Goal: Complete application form

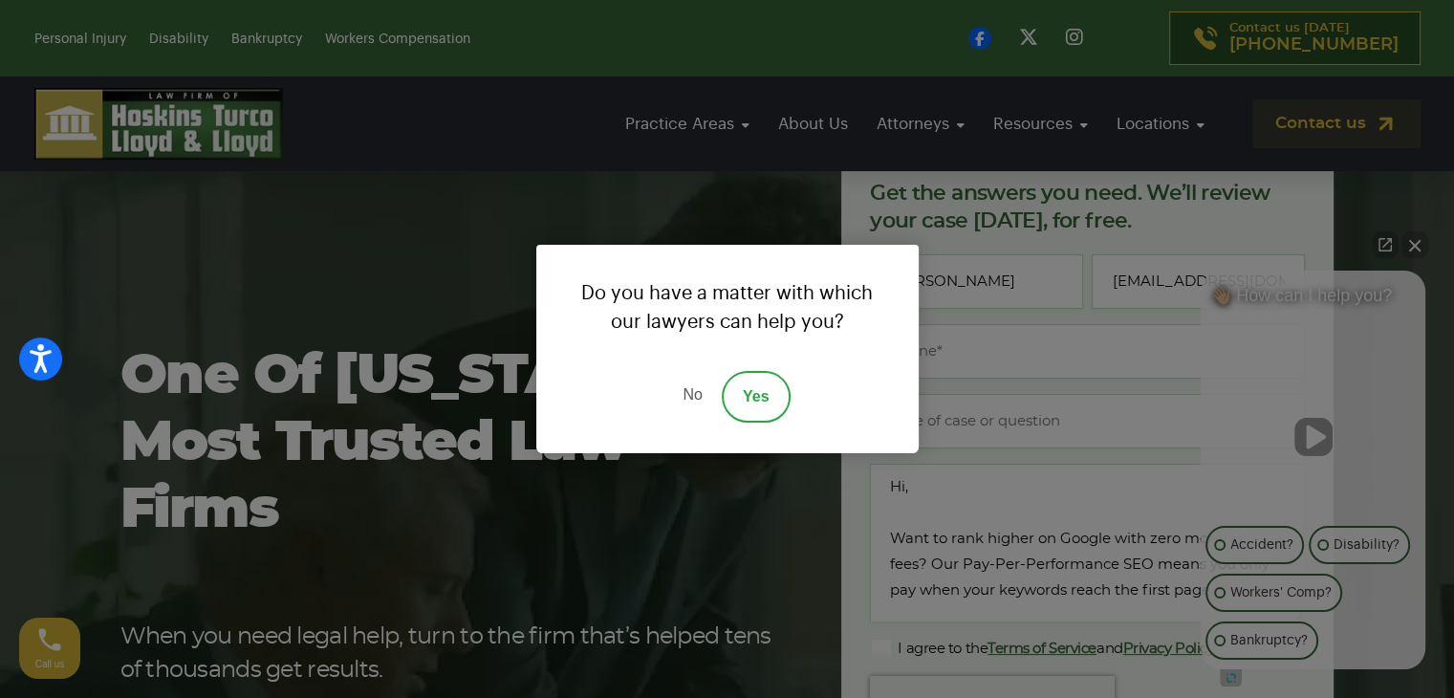
scroll to position [191, 0]
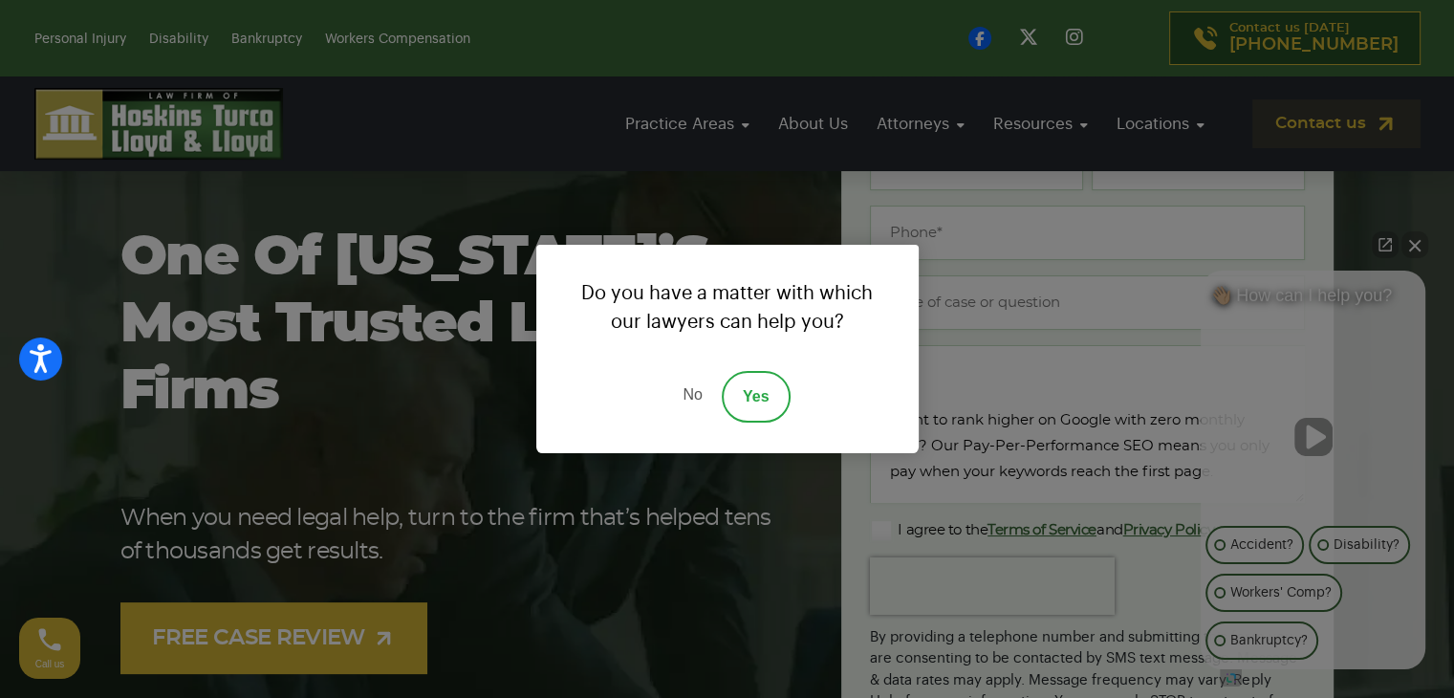
click at [712, 403] on link "No" at bounding box center [692, 397] width 57 height 52
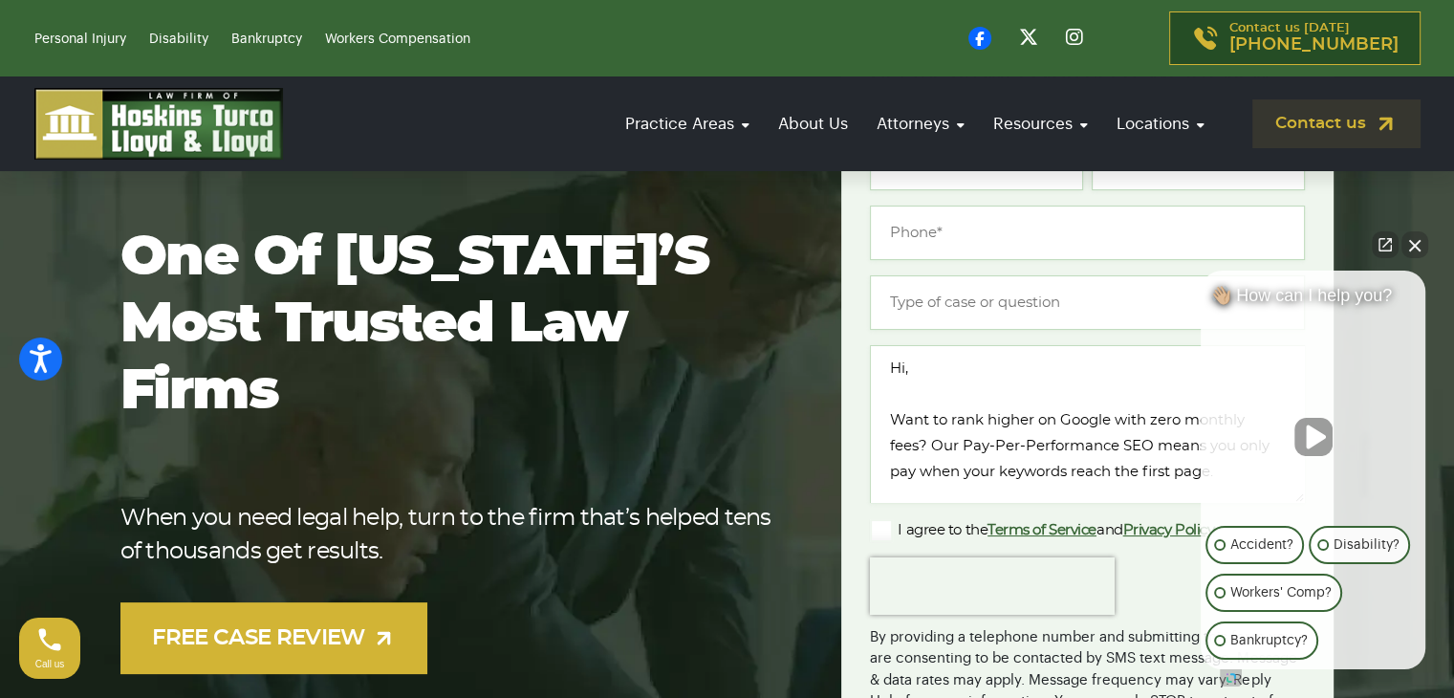
click at [680, 394] on div "One of [US_STATE]’s most trusted law firms When you need legal help, turn to th…" at bounding box center [469, 449] width 699 height 449
click at [979, 290] on input "Type of case or question *" at bounding box center [1087, 302] width 435 height 54
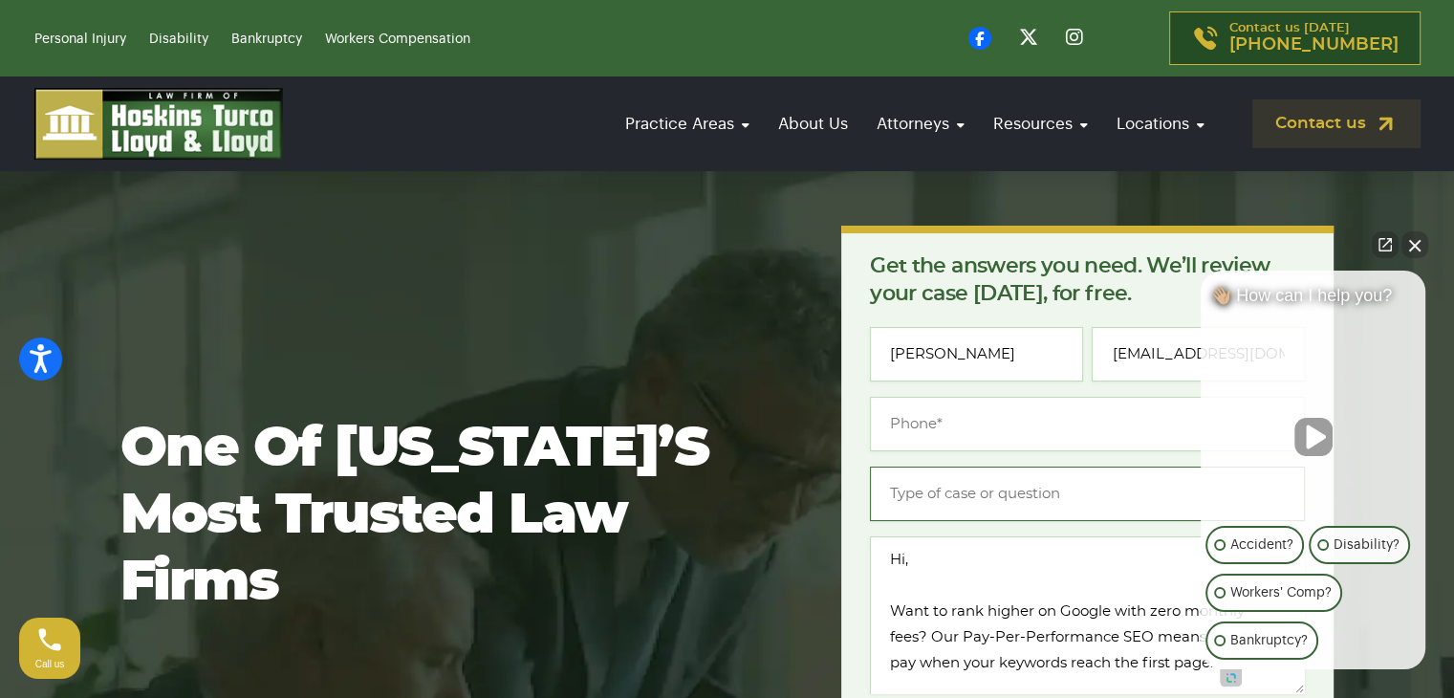
scroll to position [0, 0]
type input "(___) ___-____"
click at [968, 403] on input "(___) ___-____" at bounding box center [1087, 424] width 435 height 54
click at [1423, 250] on button "Close Intaker Chat Widget" at bounding box center [1415, 244] width 27 height 27
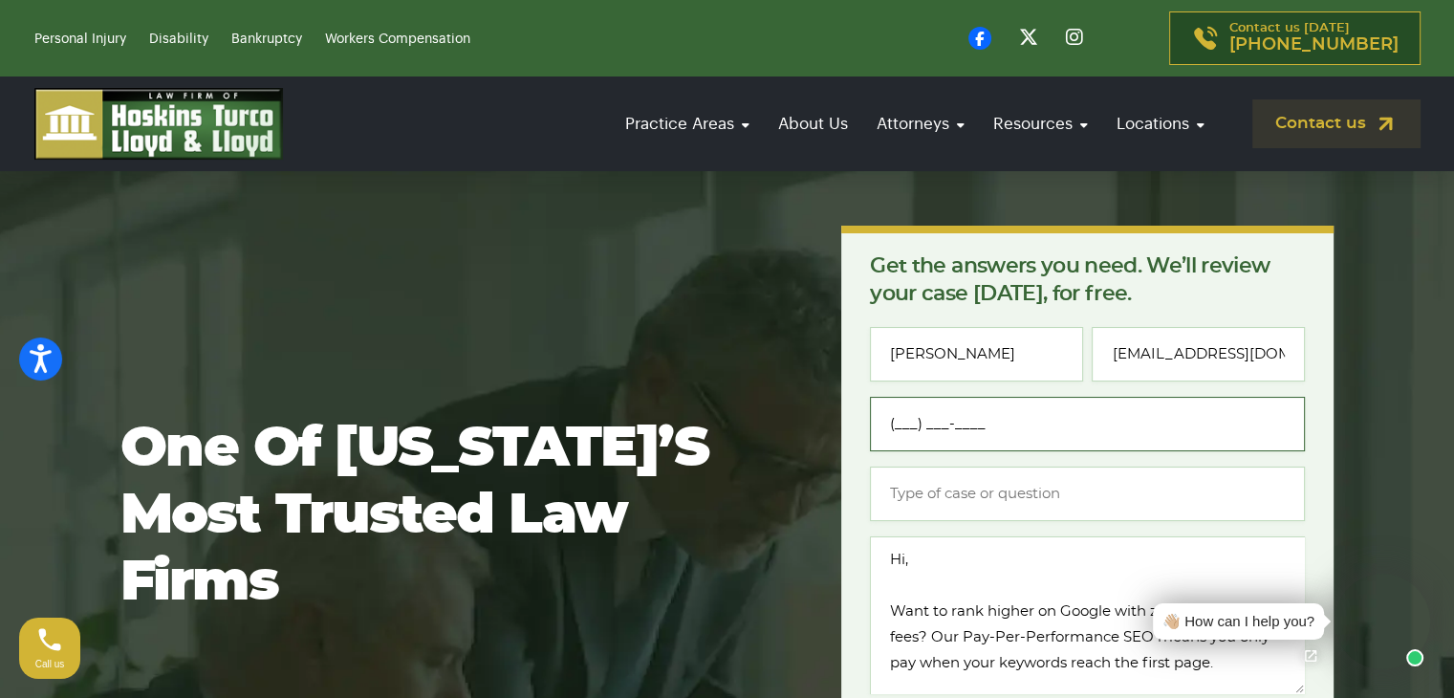
click at [968, 422] on input "(___) ___-____" at bounding box center [1087, 424] width 435 height 54
type input "[PHONE_NUMBER]"
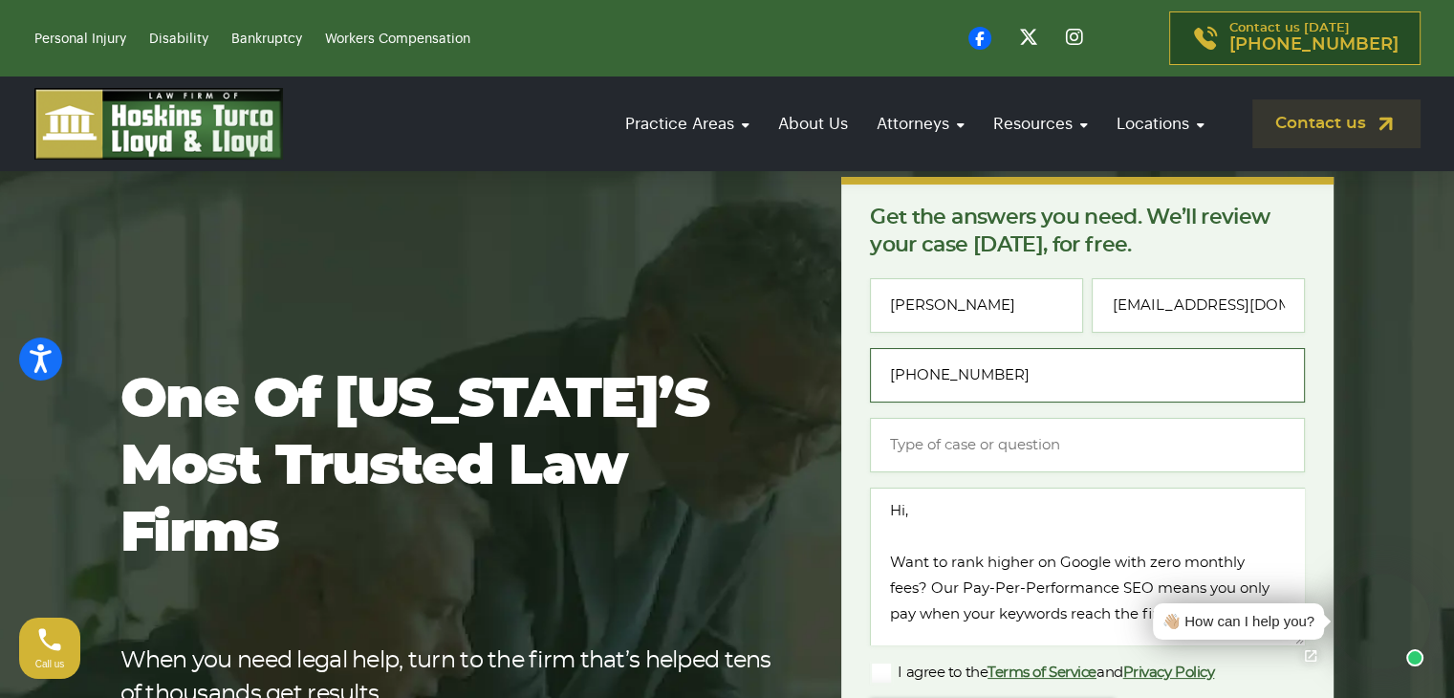
scroll to position [96, 0]
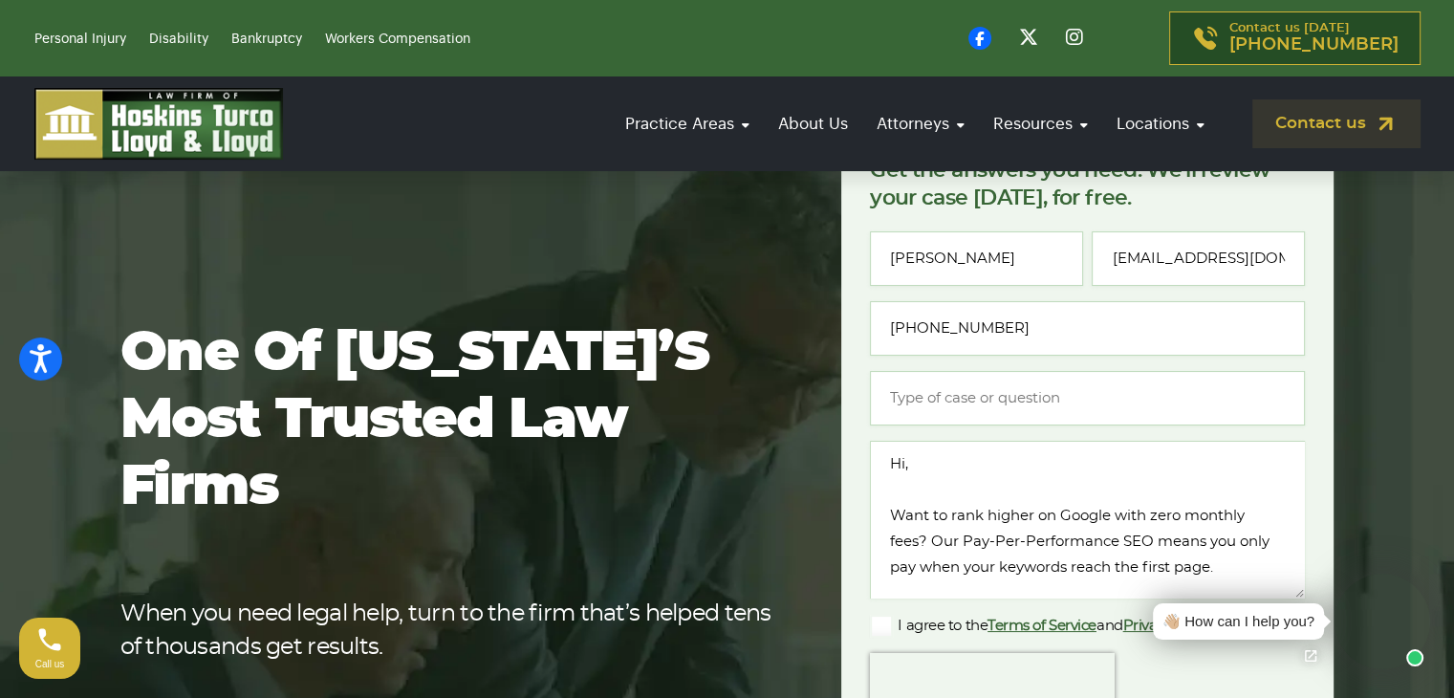
click at [941, 425] on div "Name * [PERSON_NAME] Email * [EMAIL_ADDRESS][DOMAIN_NAME] Phone * [PHONE_NUMBER…" at bounding box center [1087, 530] width 435 height 599
click at [951, 396] on input "Type of case or question *" at bounding box center [1087, 398] width 435 height 54
paste input "Only Pay When Your Keywords Reach Page One"
type input "Only Pay When Your Keywords Reach Page One"
click at [890, 627] on label "I agree to the Terms of Service and Privacy Policy" at bounding box center [1042, 626] width 344 height 23
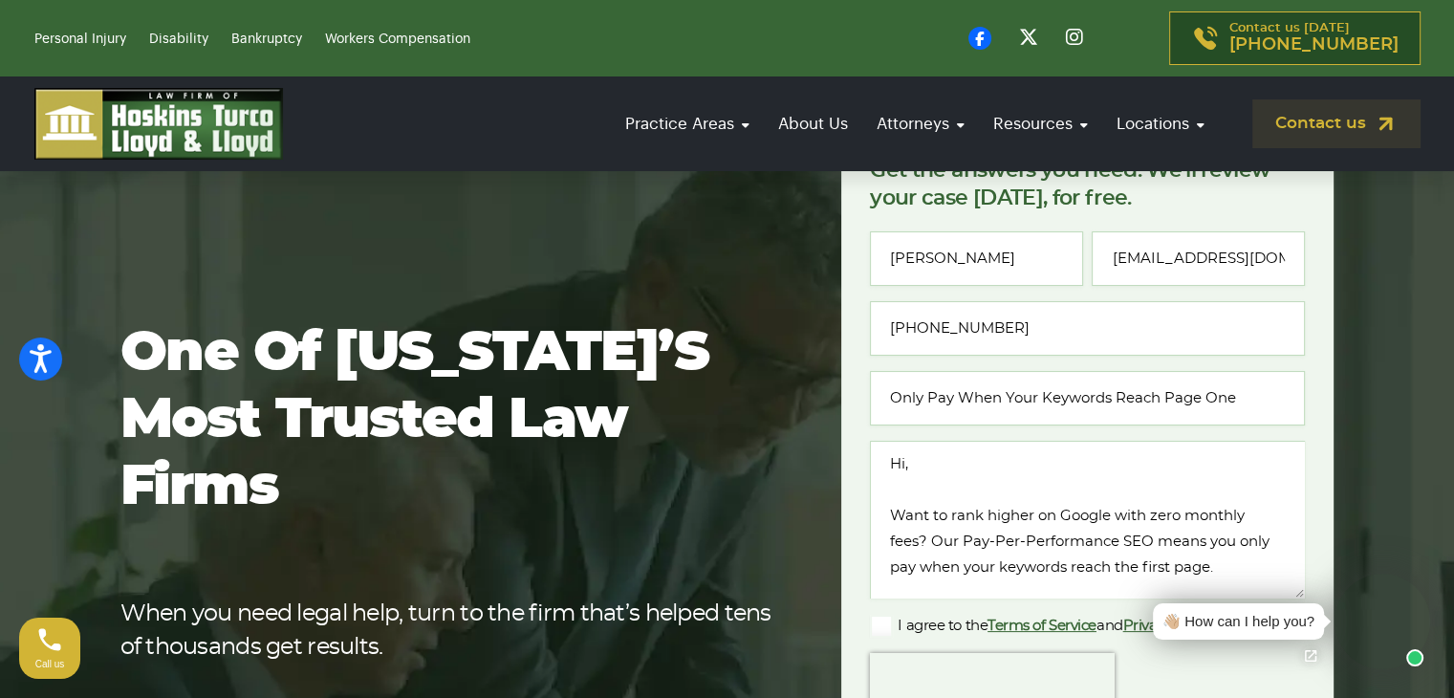
click at [0, 0] on input "I agree to the Terms of Service and Privacy Policy" at bounding box center [0, 0] width 0 height 0
click at [971, 533] on textarea "Hi, Want to rank higher on Google with zero monthly fees? Our Pay-Per-Performan…" at bounding box center [1087, 520] width 435 height 158
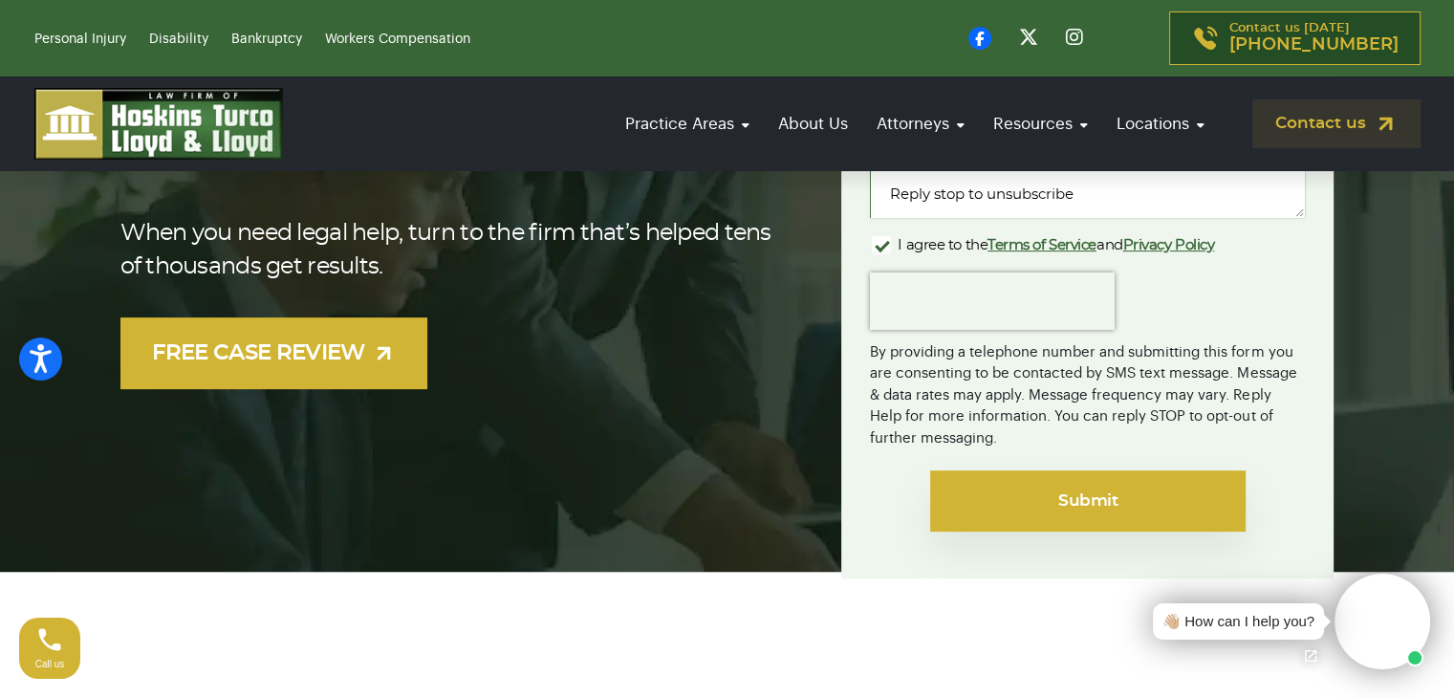
scroll to position [478, 0]
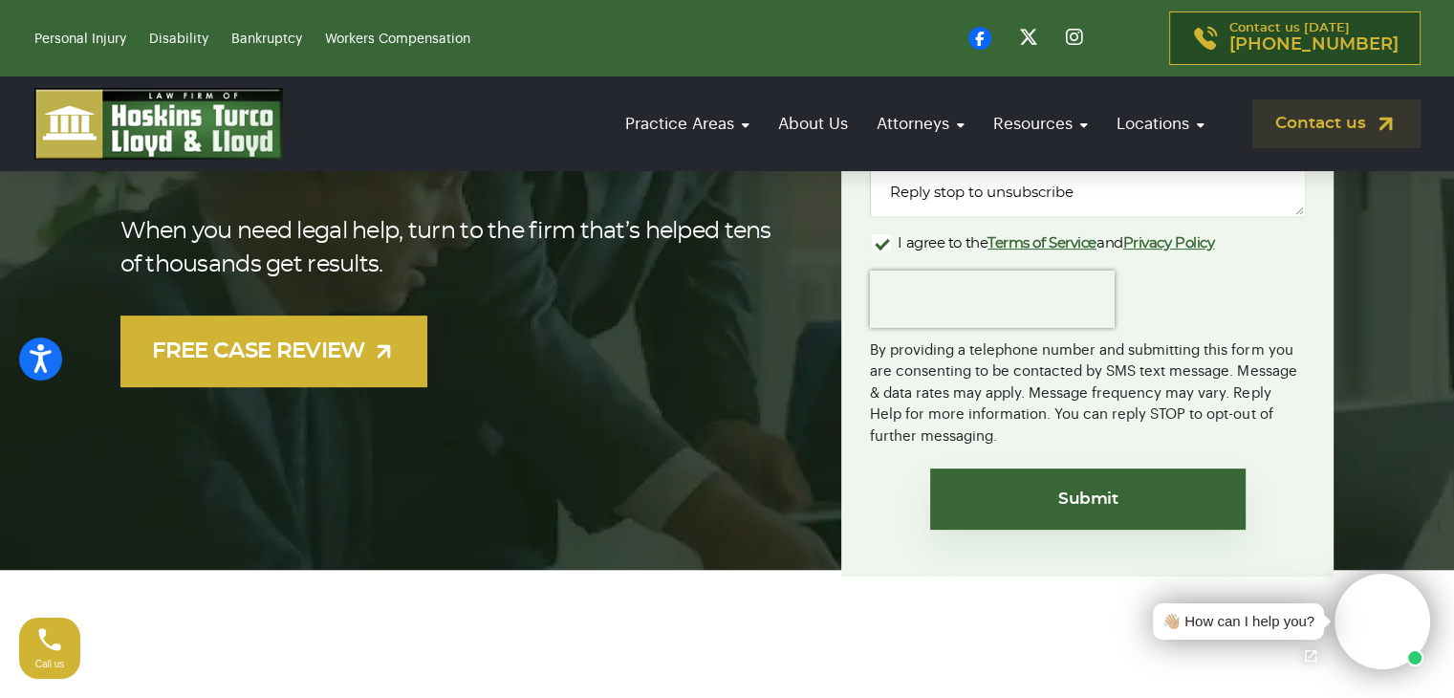
click at [987, 465] on div "Submit" at bounding box center [1087, 502] width 435 height 99
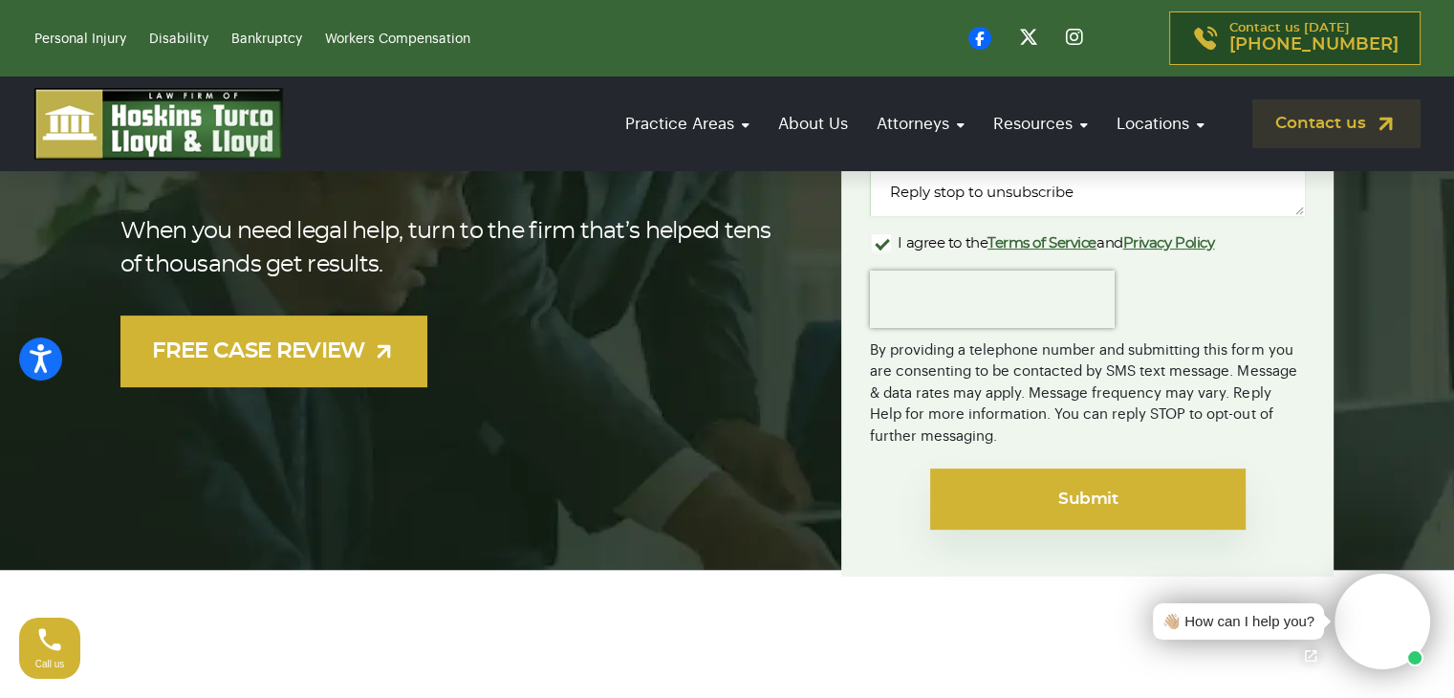
click at [1002, 489] on input "Submit" at bounding box center [1088, 498] width 316 height 61
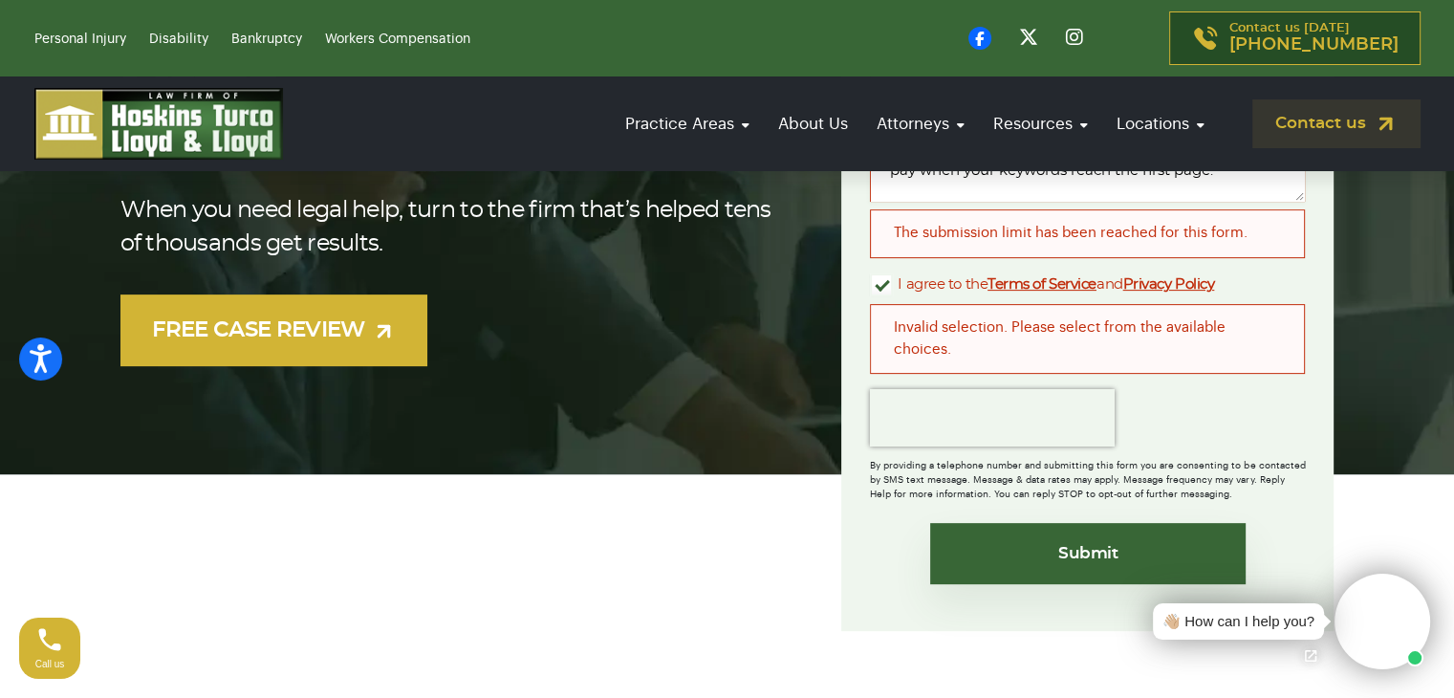
scroll to position [860, 0]
